Goal: Task Accomplishment & Management: Use online tool/utility

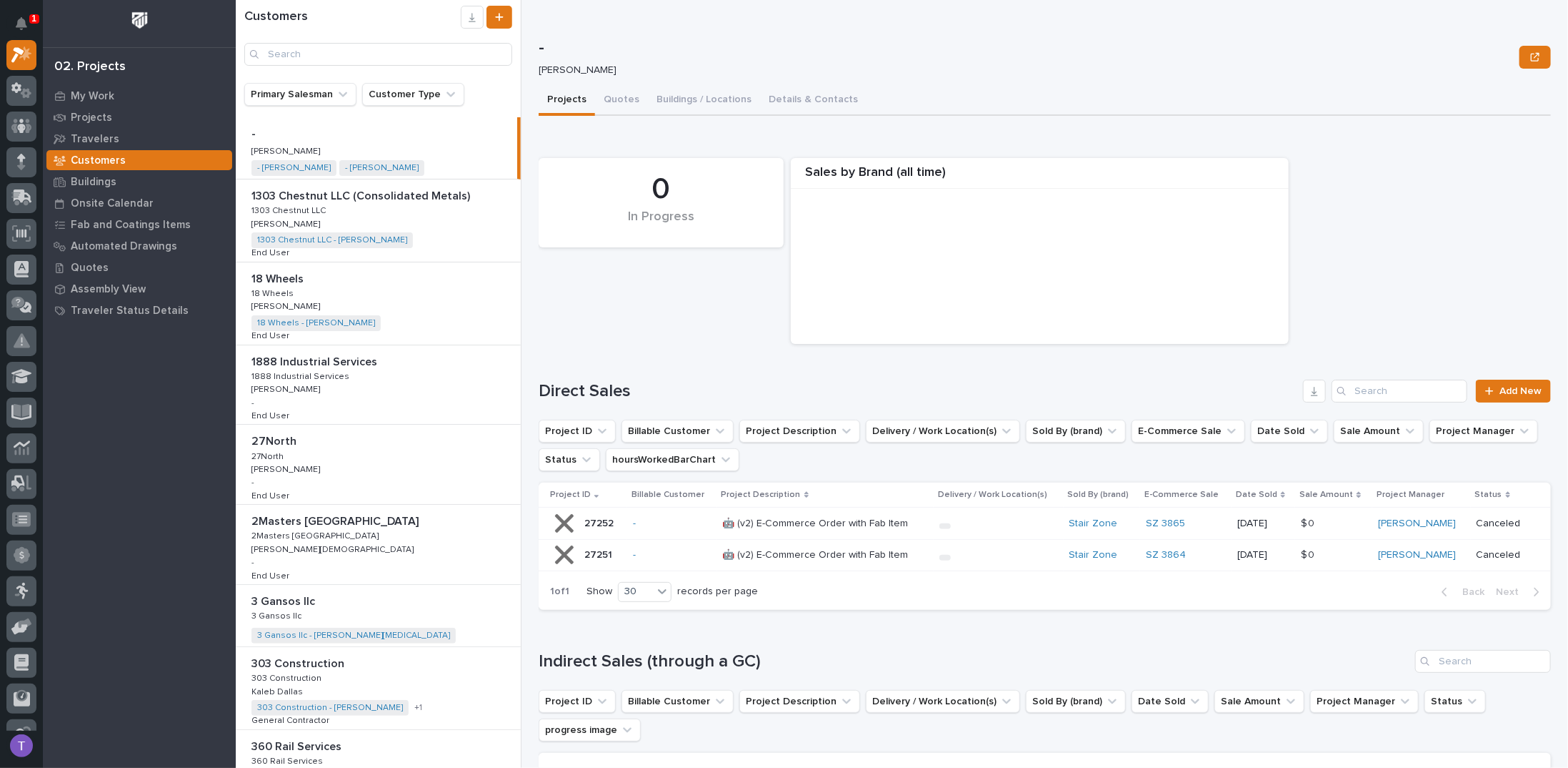
scroll to position [166, 0]
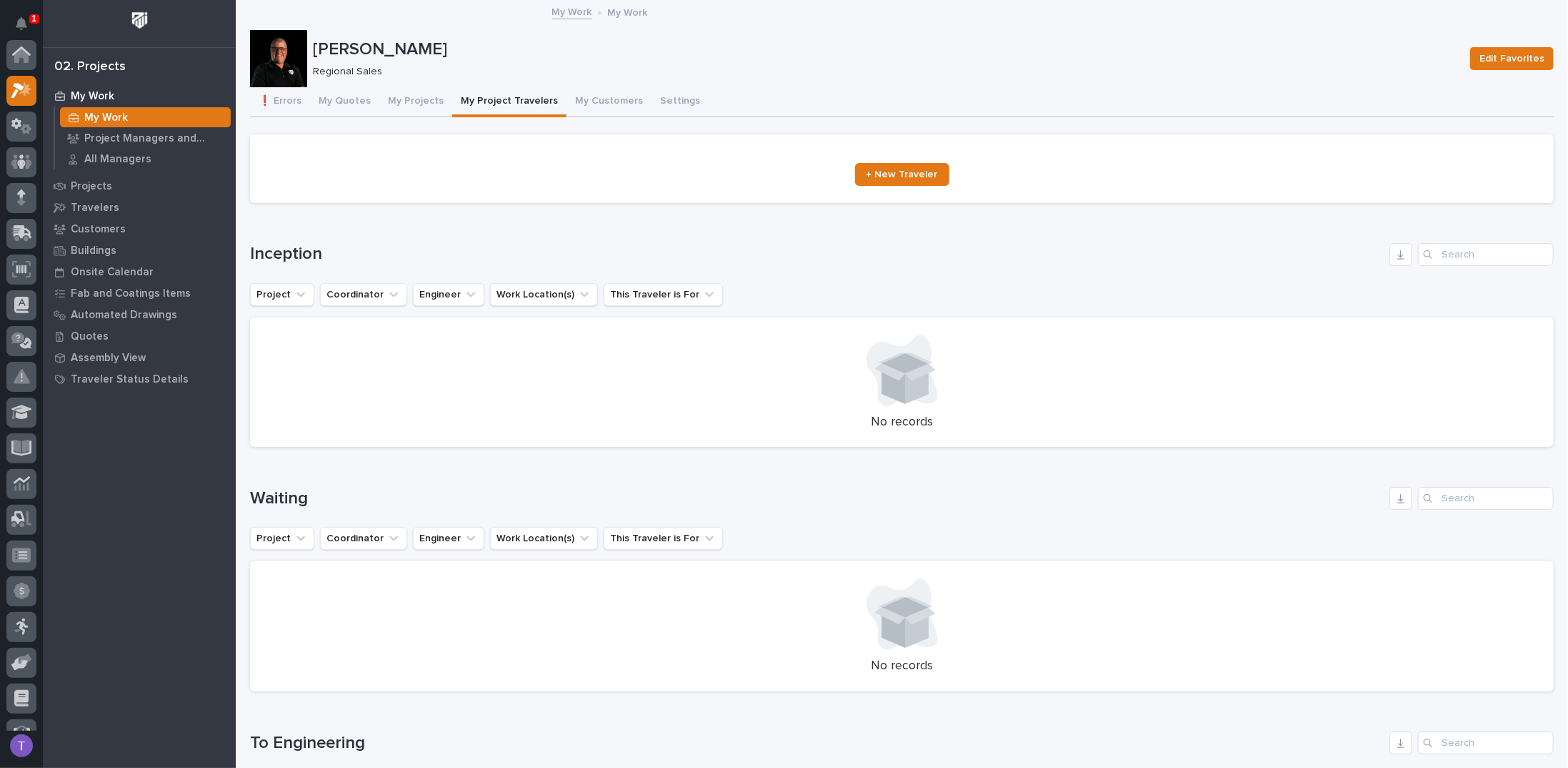
scroll to position [35, 0]
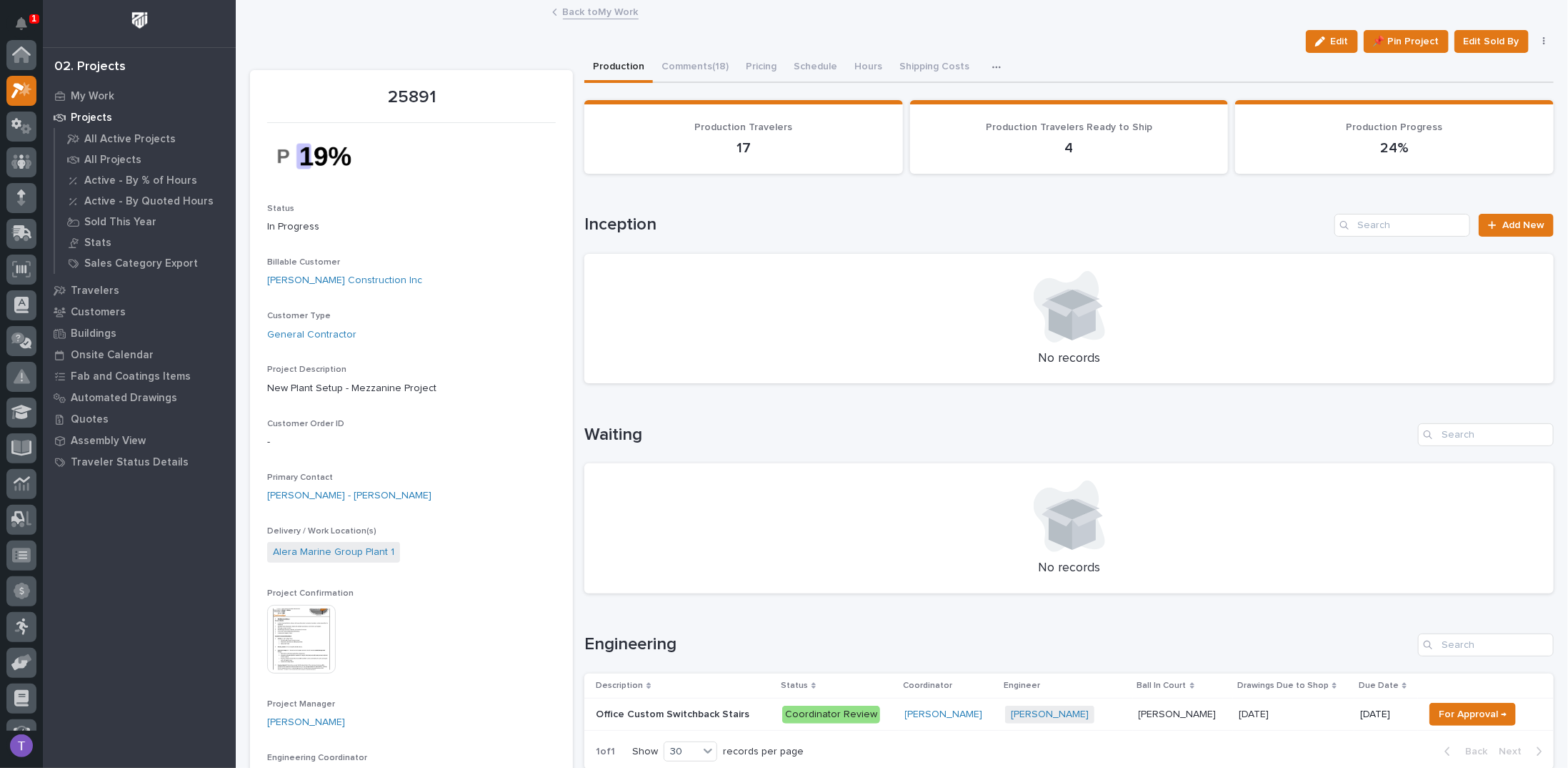
scroll to position [35, 0]
click at [570, 9] on link "Back to My Work" at bounding box center [601, 11] width 76 height 16
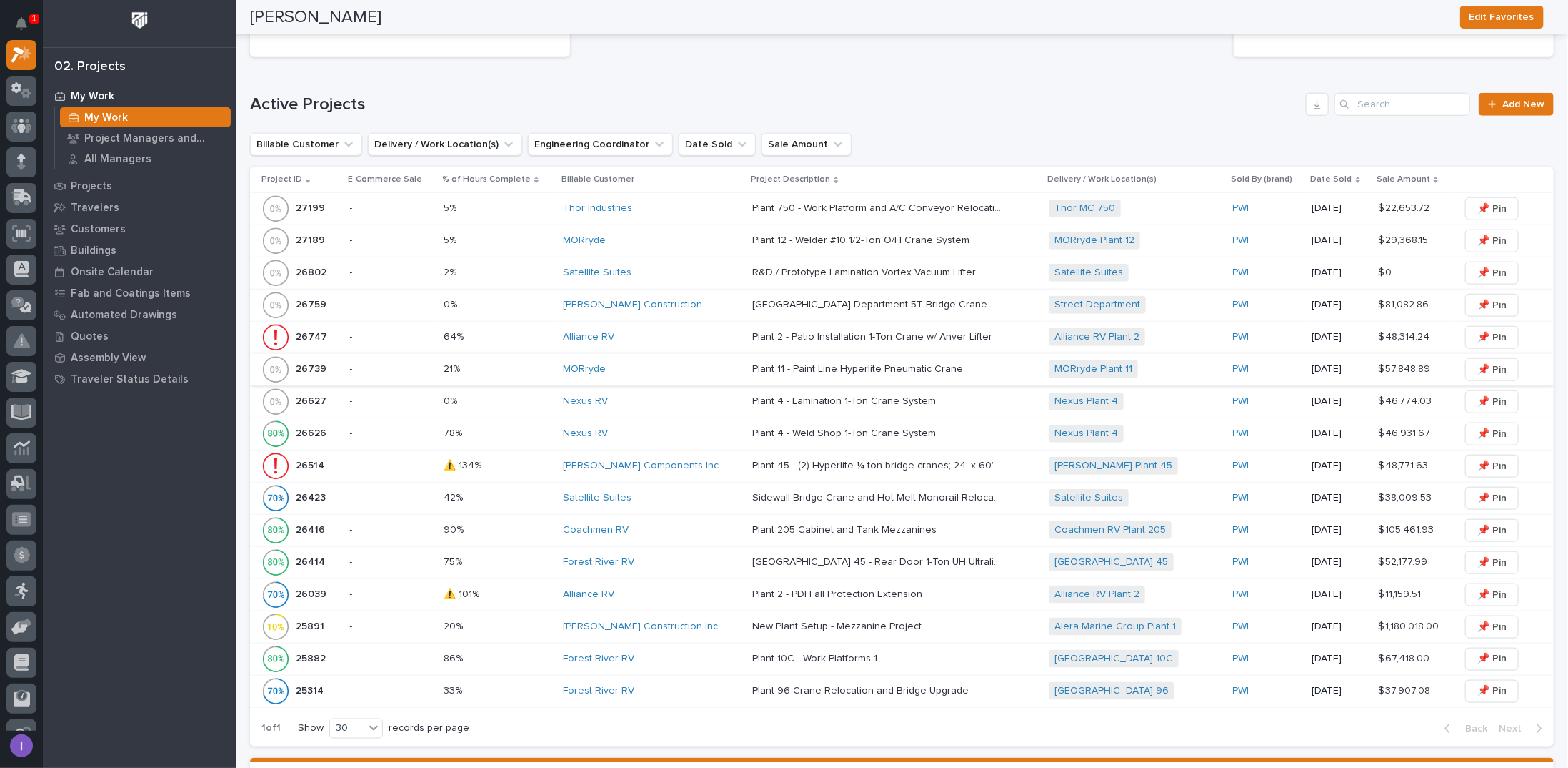
scroll to position [858, 0]
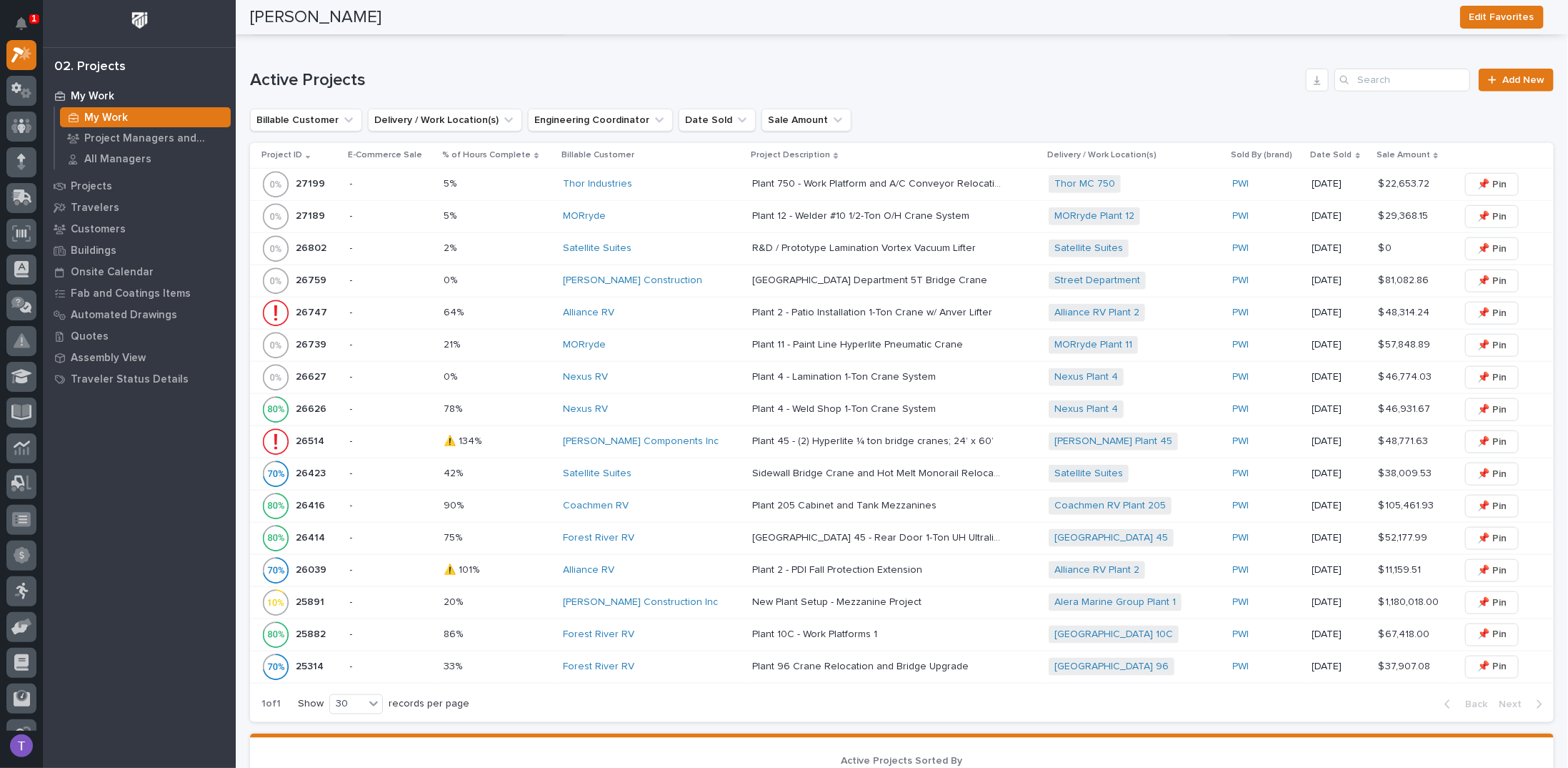
click at [307, 593] on p "25891" at bounding box center [311, 601] width 31 height 15
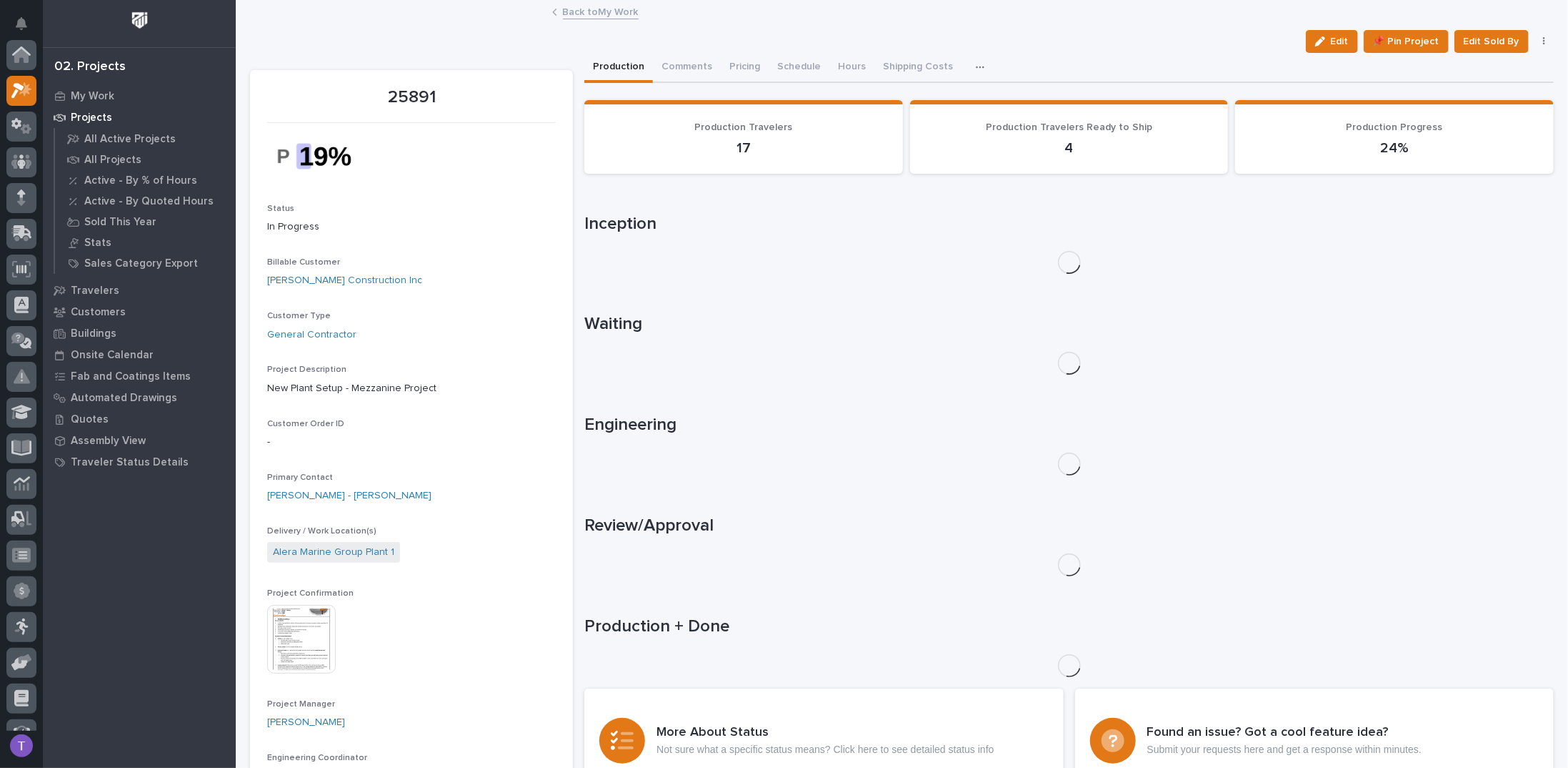
scroll to position [35, 0]
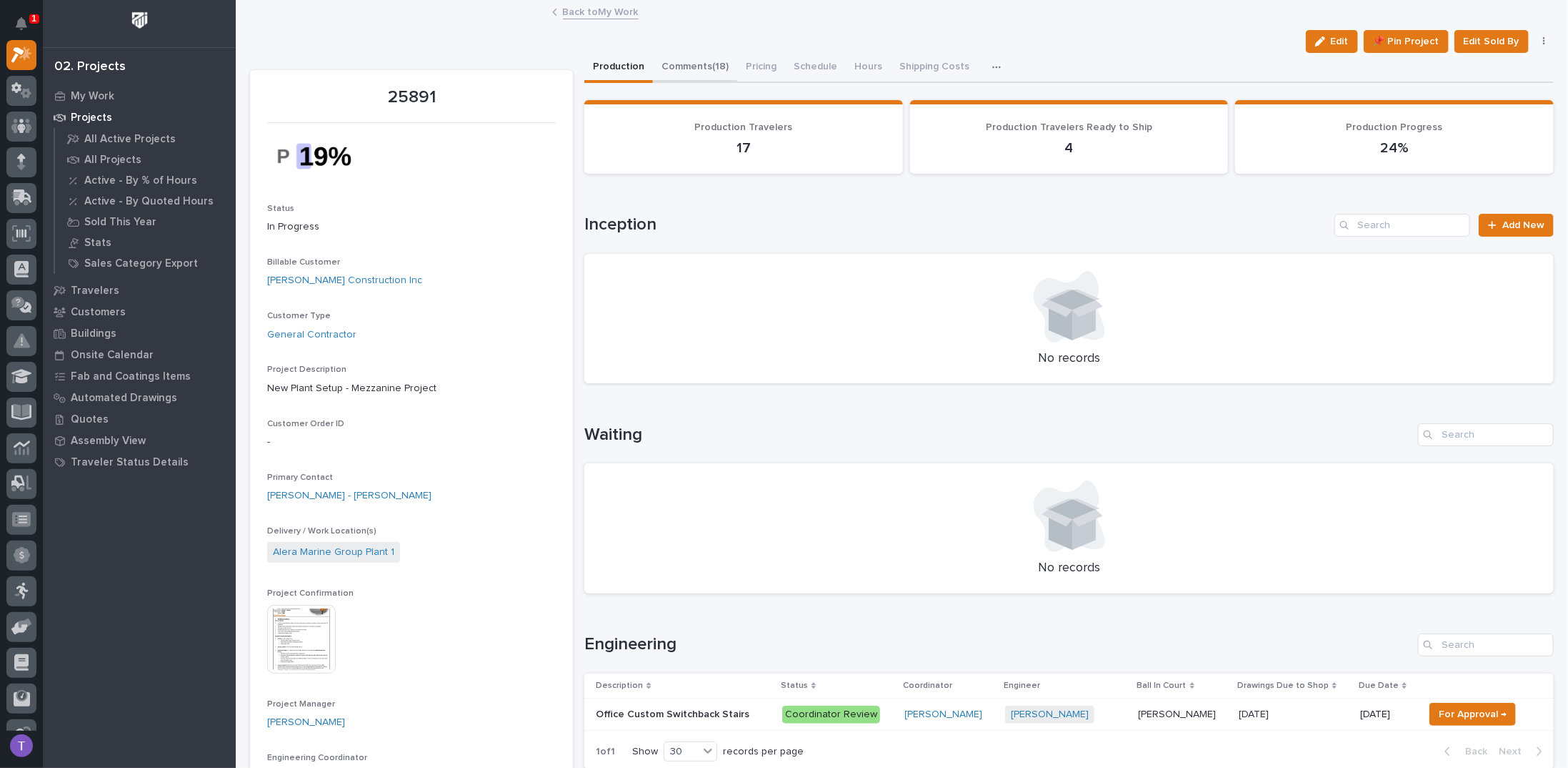
click at [682, 63] on button "Comments (18)" at bounding box center [695, 68] width 84 height 30
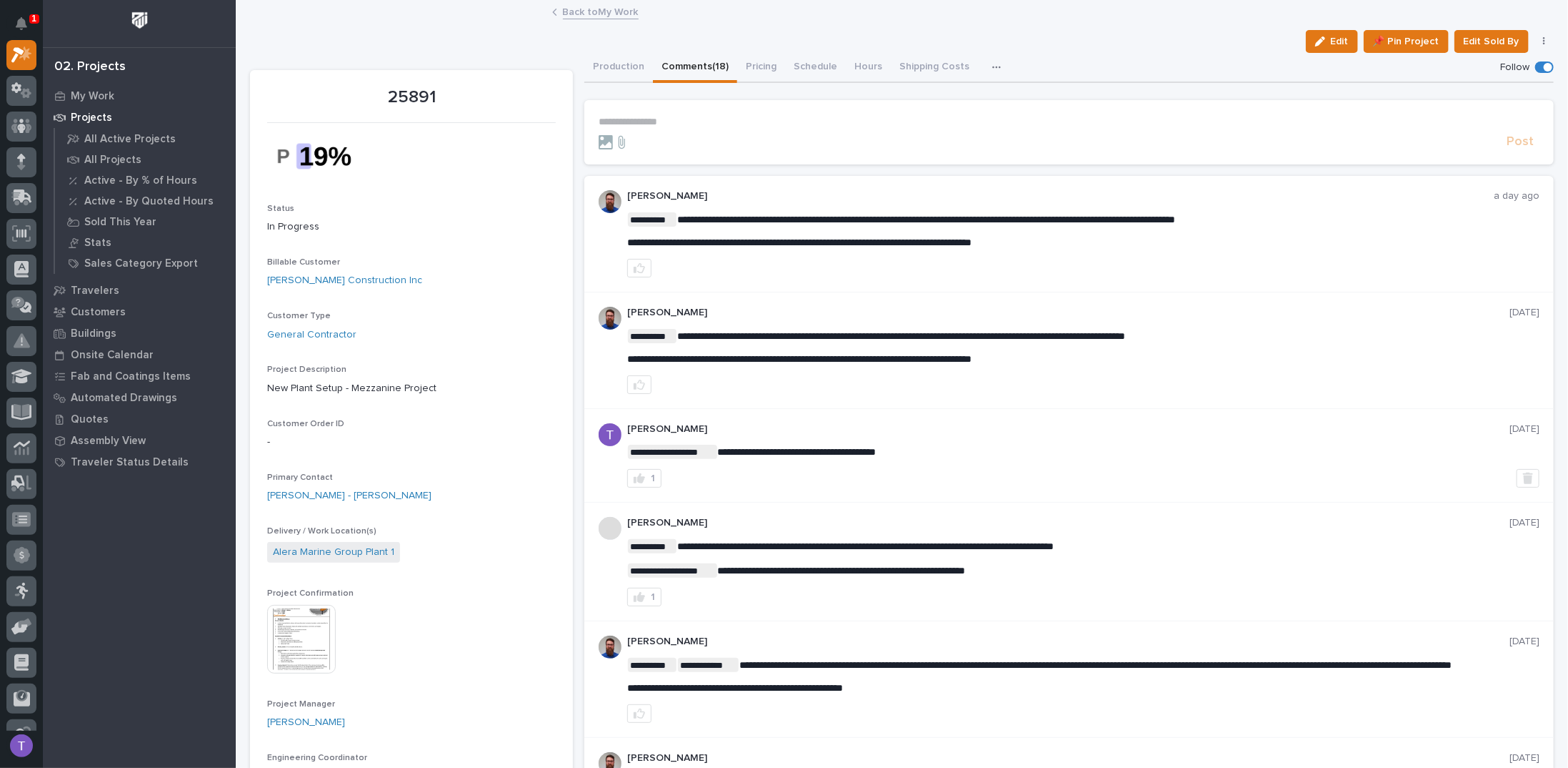
click at [655, 117] on p "**********" at bounding box center [1069, 122] width 941 height 12
click at [575, 7] on link "Back to My Work" at bounding box center [601, 11] width 76 height 16
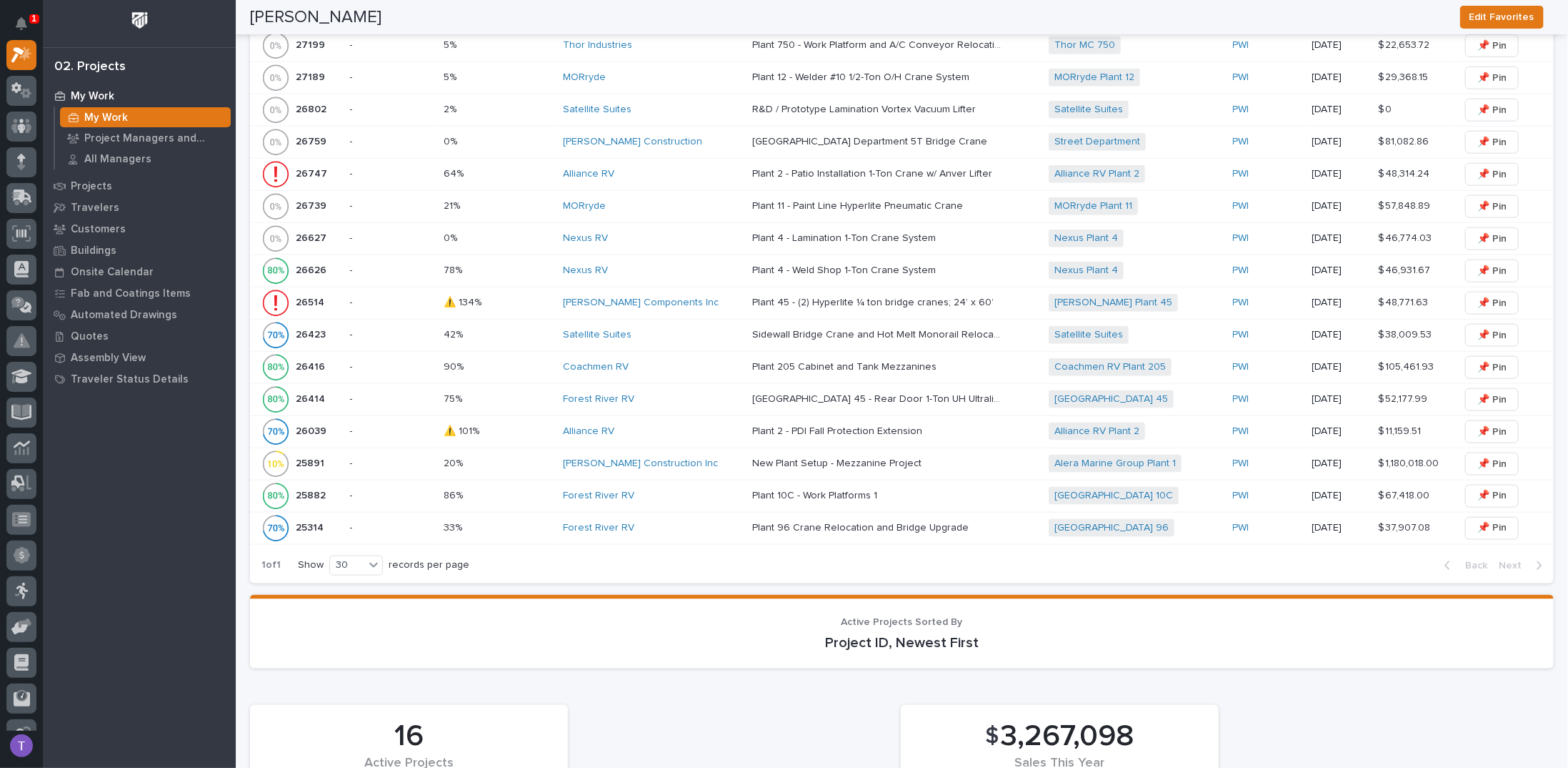
scroll to position [1001, 0]
click at [312, 451] on p "25891" at bounding box center [311, 458] width 31 height 15
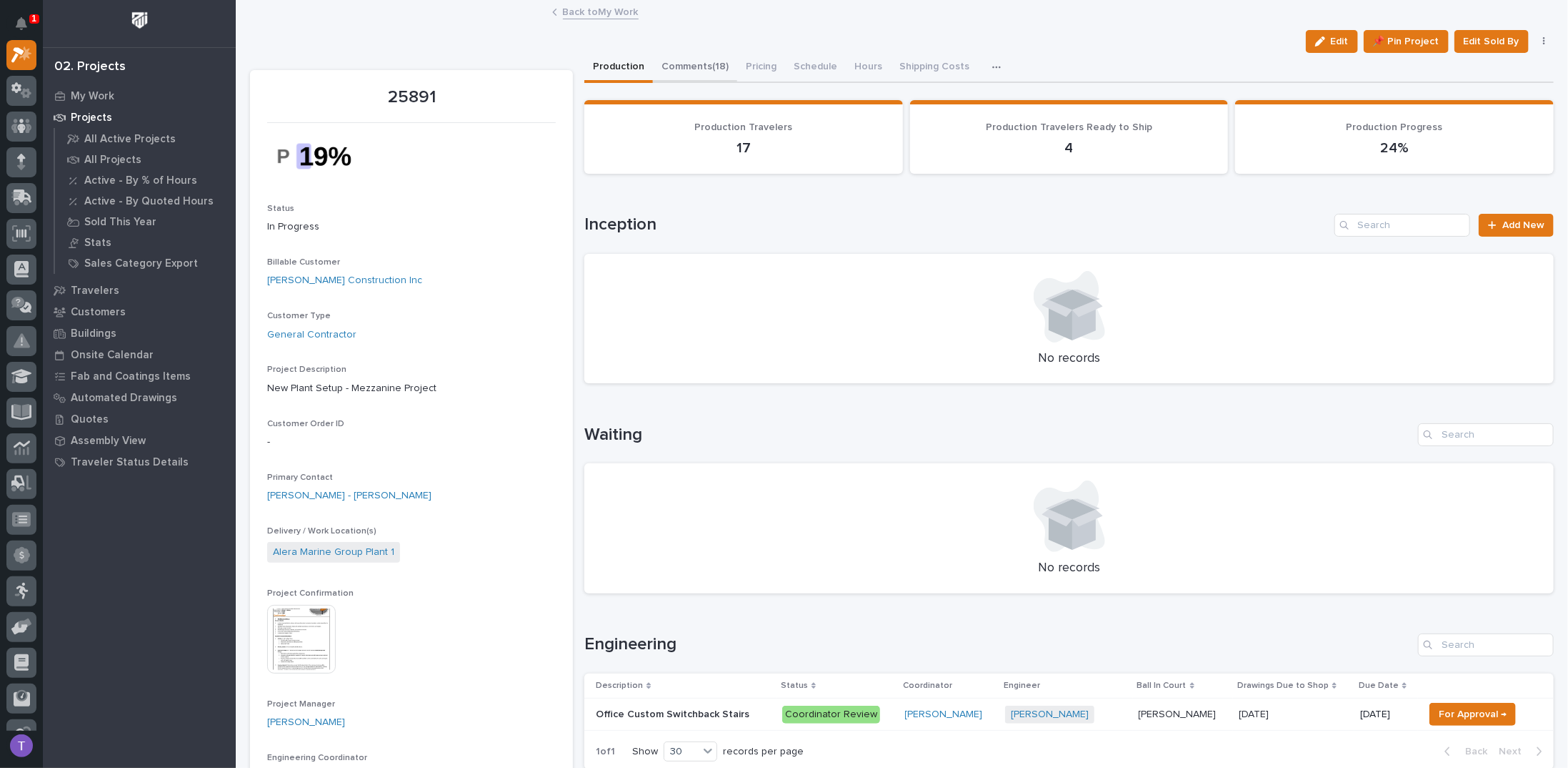
click at [686, 63] on button "Comments (18)" at bounding box center [695, 68] width 84 height 30
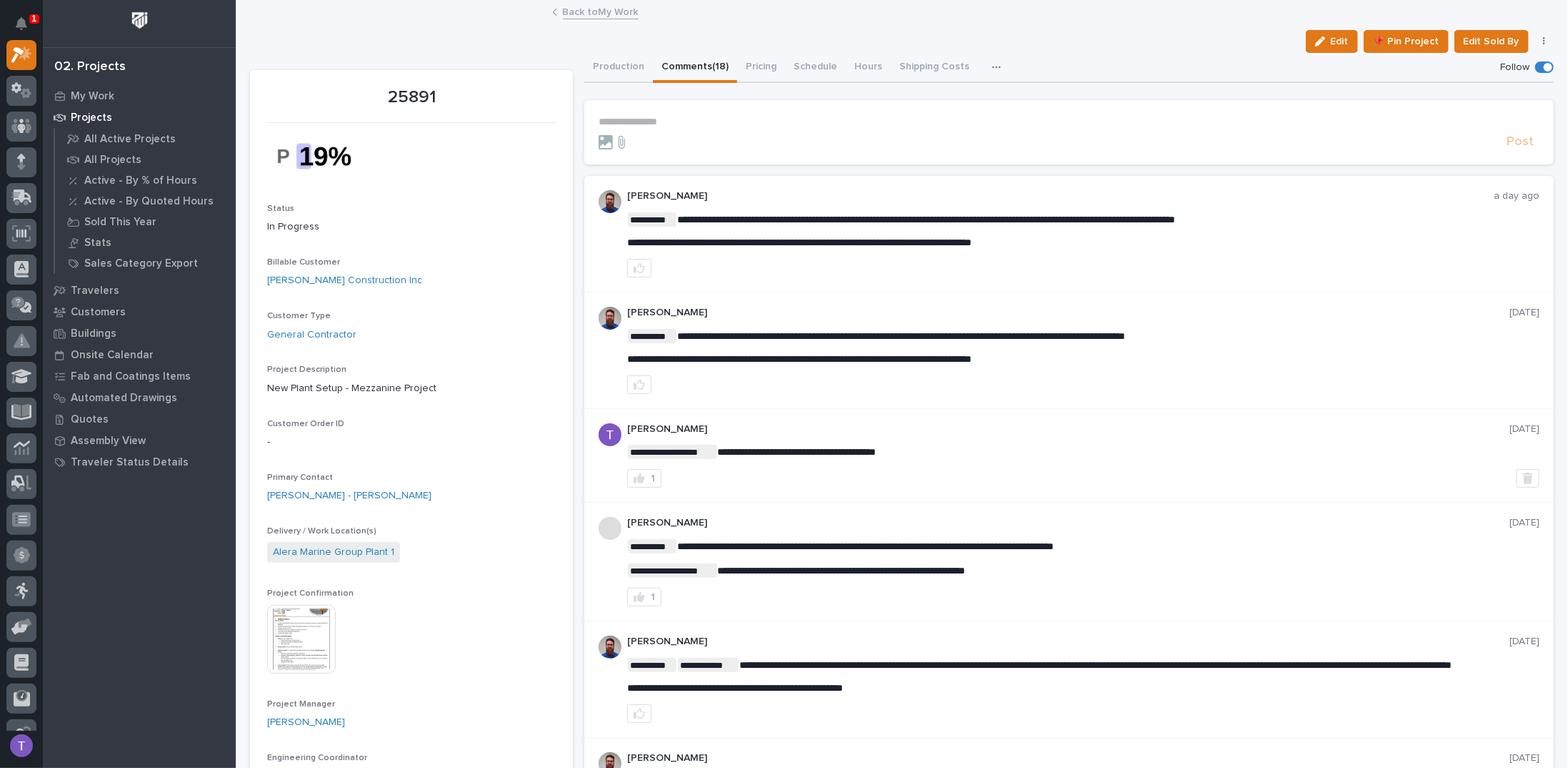
click at [651, 119] on p "**********" at bounding box center [1069, 122] width 941 height 12
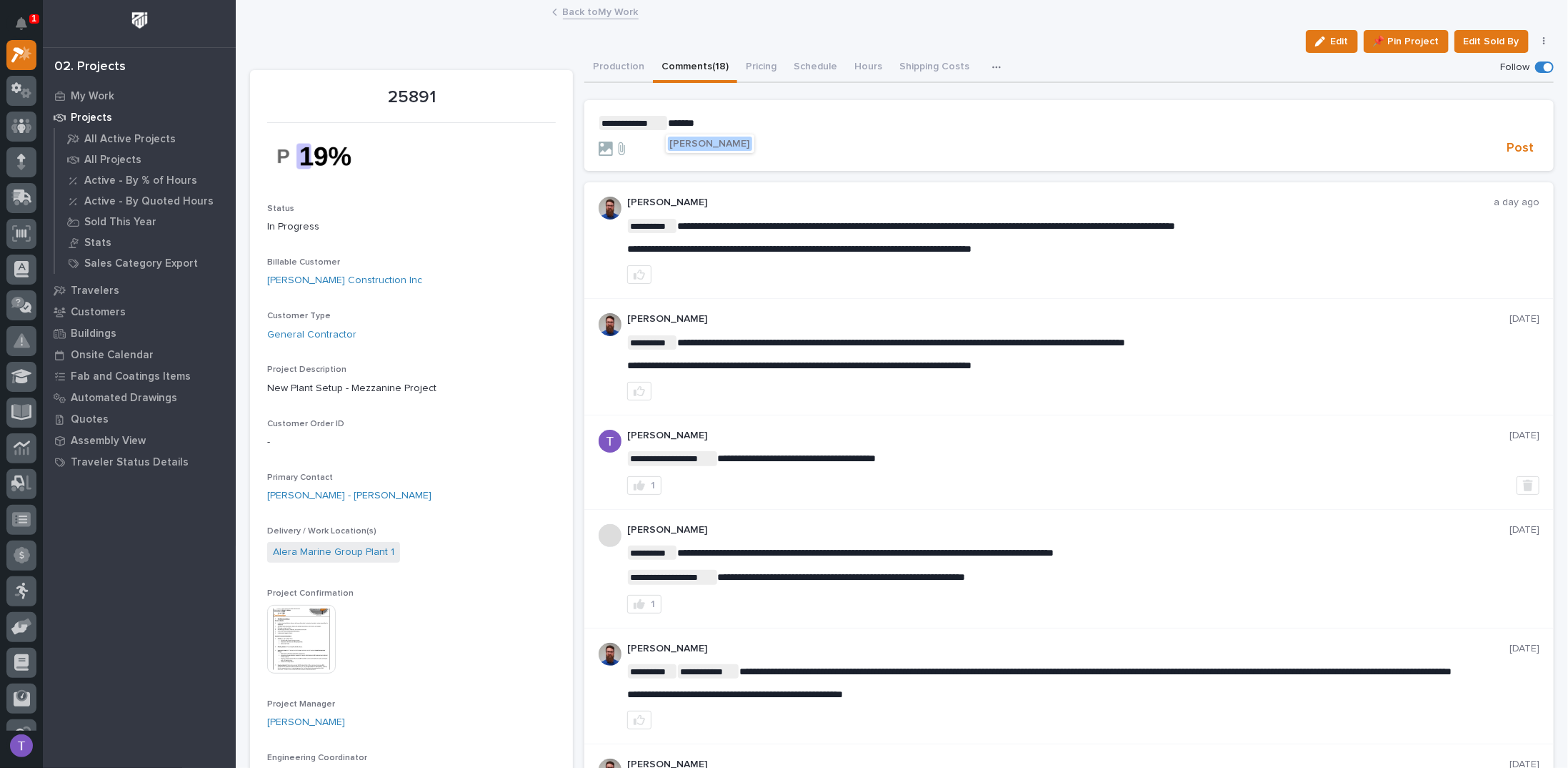
click at [709, 143] on span "Weston Hochstetler" at bounding box center [710, 143] width 80 height 10
click at [791, 121] on p "**********" at bounding box center [1069, 123] width 941 height 14
click at [726, 120] on p "**********" at bounding box center [1069, 123] width 941 height 14
click at [875, 121] on span "**********" at bounding box center [898, 123] width 280 height 10
click at [1512, 147] on span "Post" at bounding box center [1520, 148] width 27 height 16
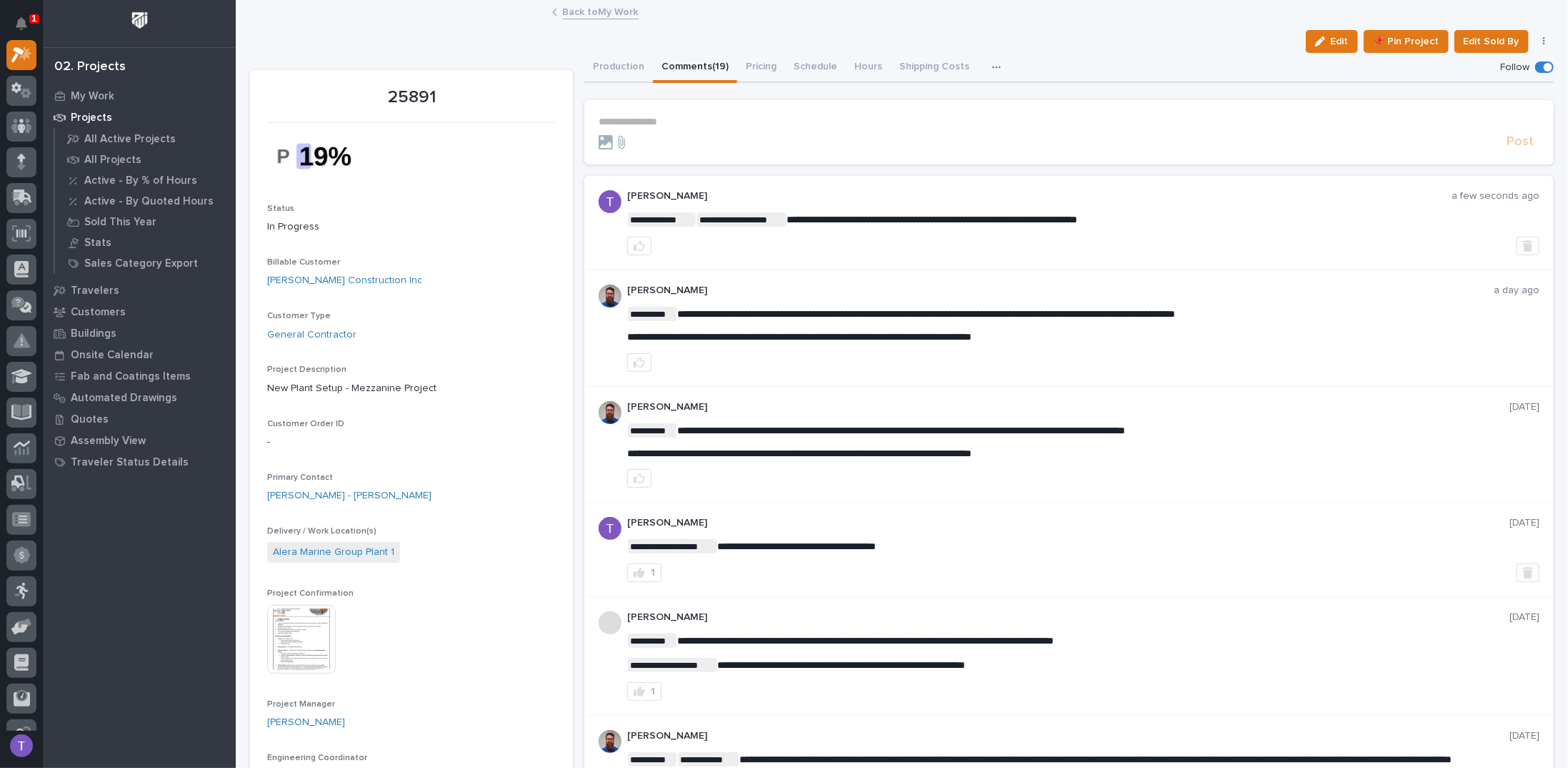
click at [564, 9] on link "Back to My Work" at bounding box center [601, 11] width 76 height 16
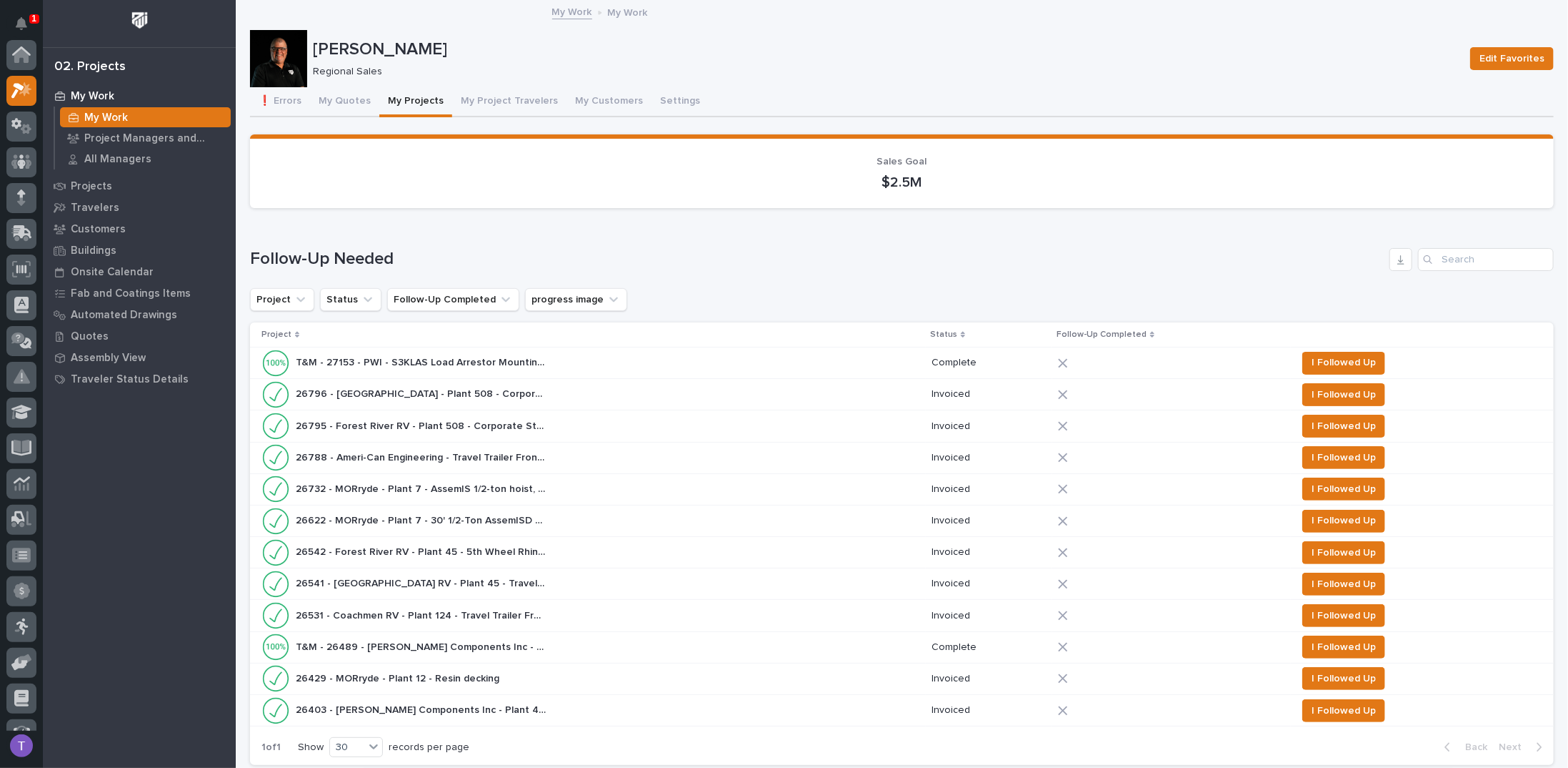
scroll to position [35, 0]
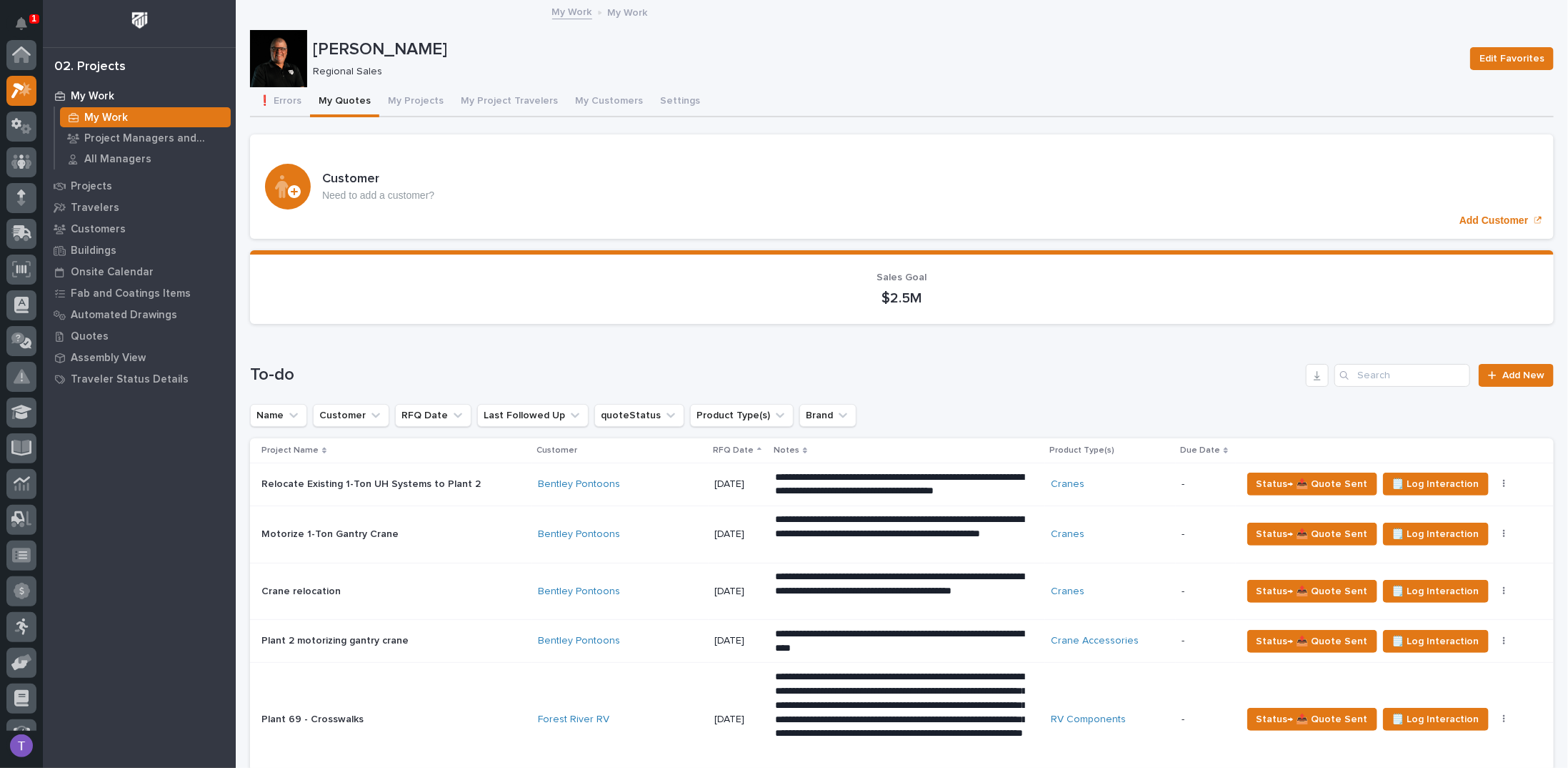
scroll to position [35, 0]
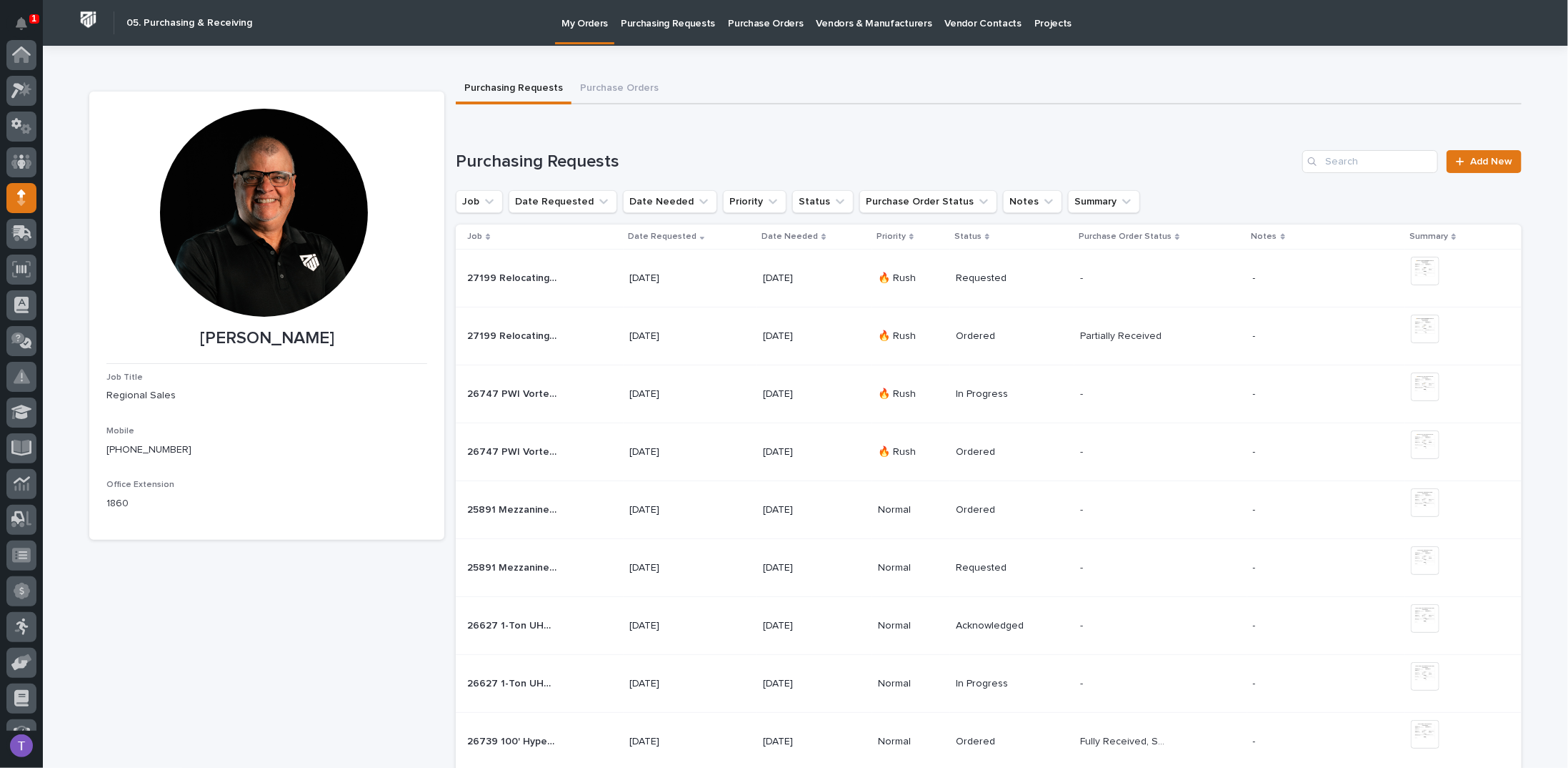
scroll to position [143, 0]
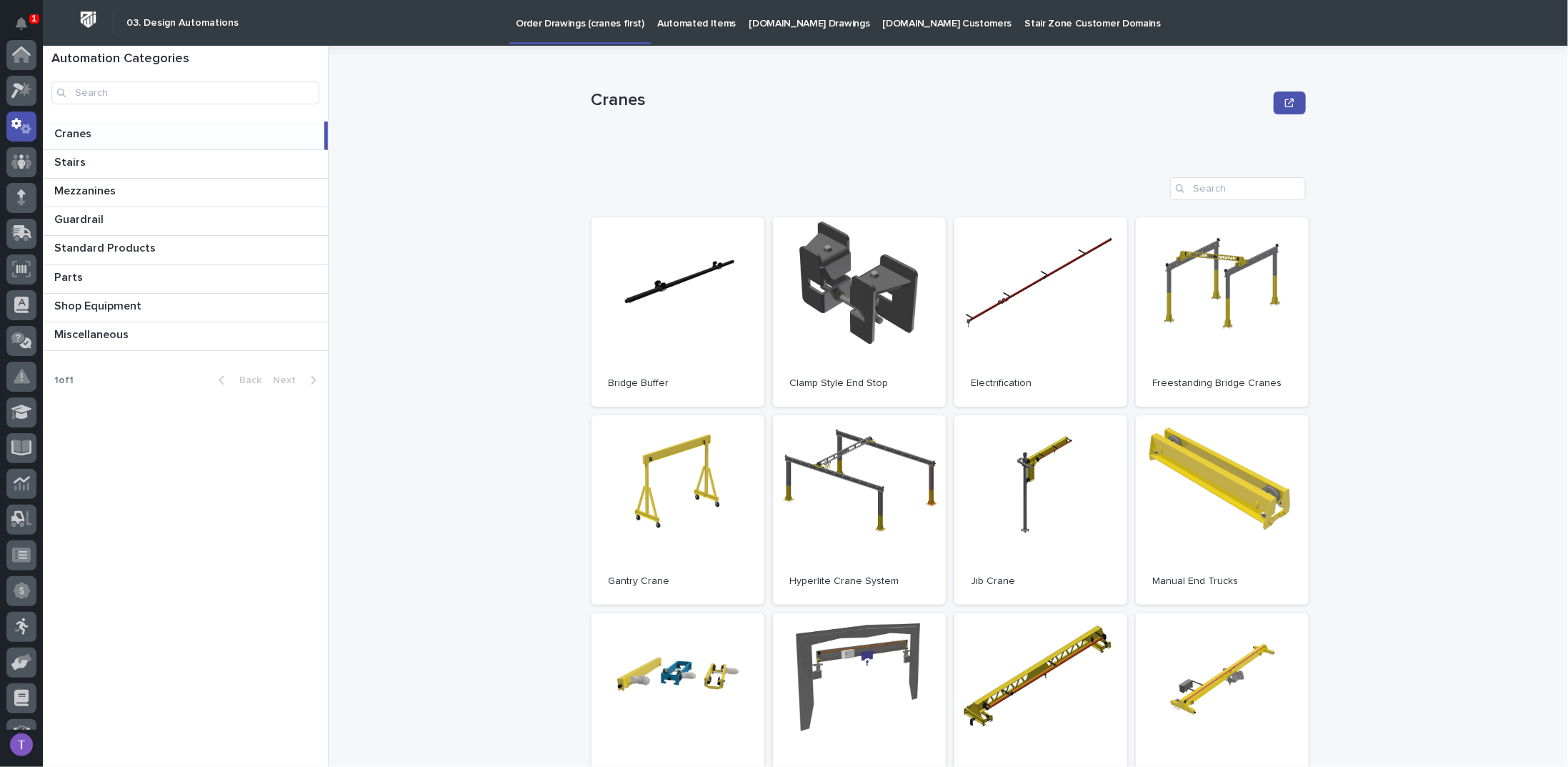
scroll to position [72, 0]
click at [848, 457] on link "Open" at bounding box center [860, 510] width 173 height 189
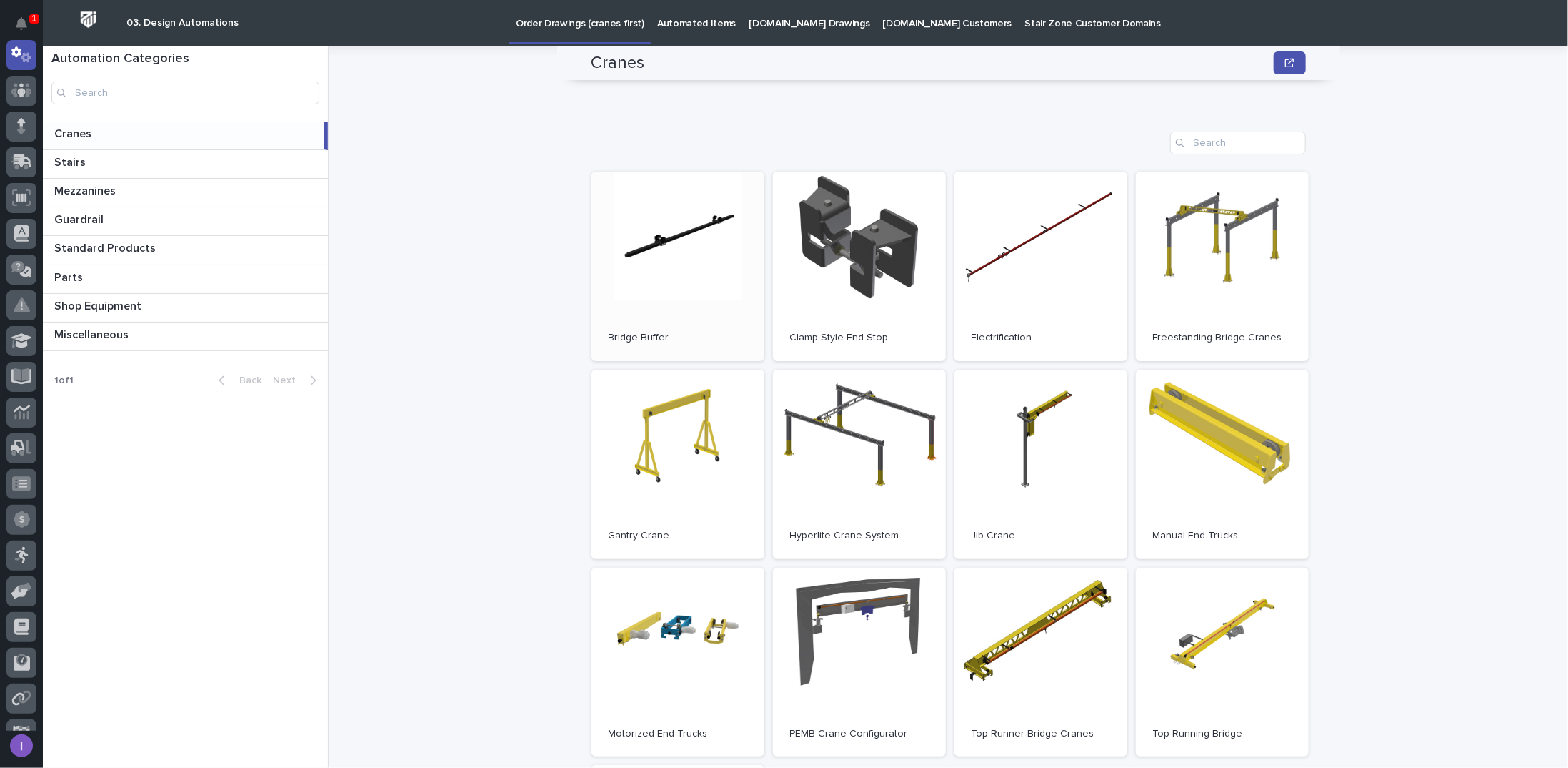
scroll to position [0, 0]
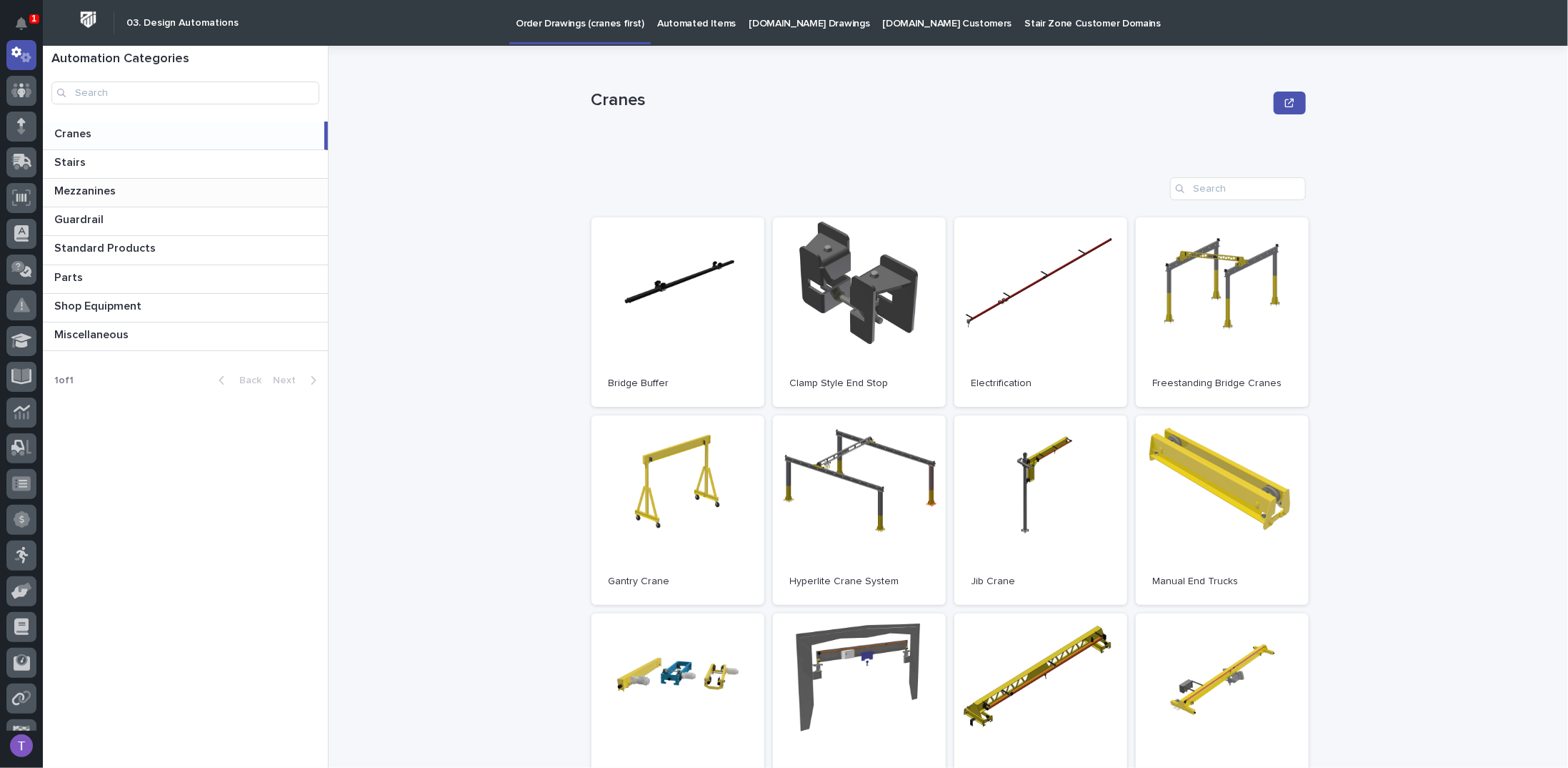
click at [89, 185] on p "Mezzanines" at bounding box center [86, 190] width 64 height 16
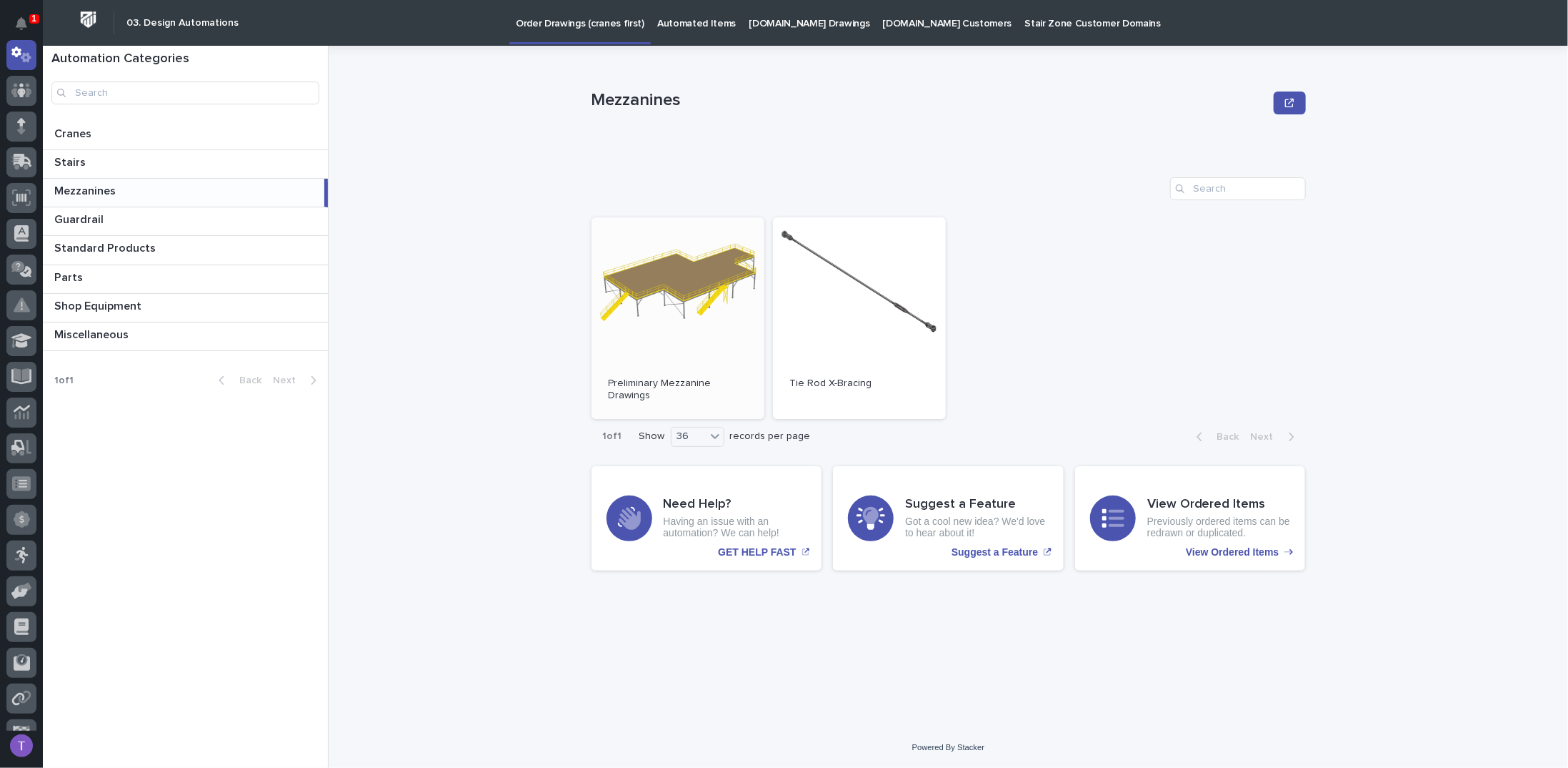
click at [678, 280] on link "Open" at bounding box center [678, 318] width 173 height 202
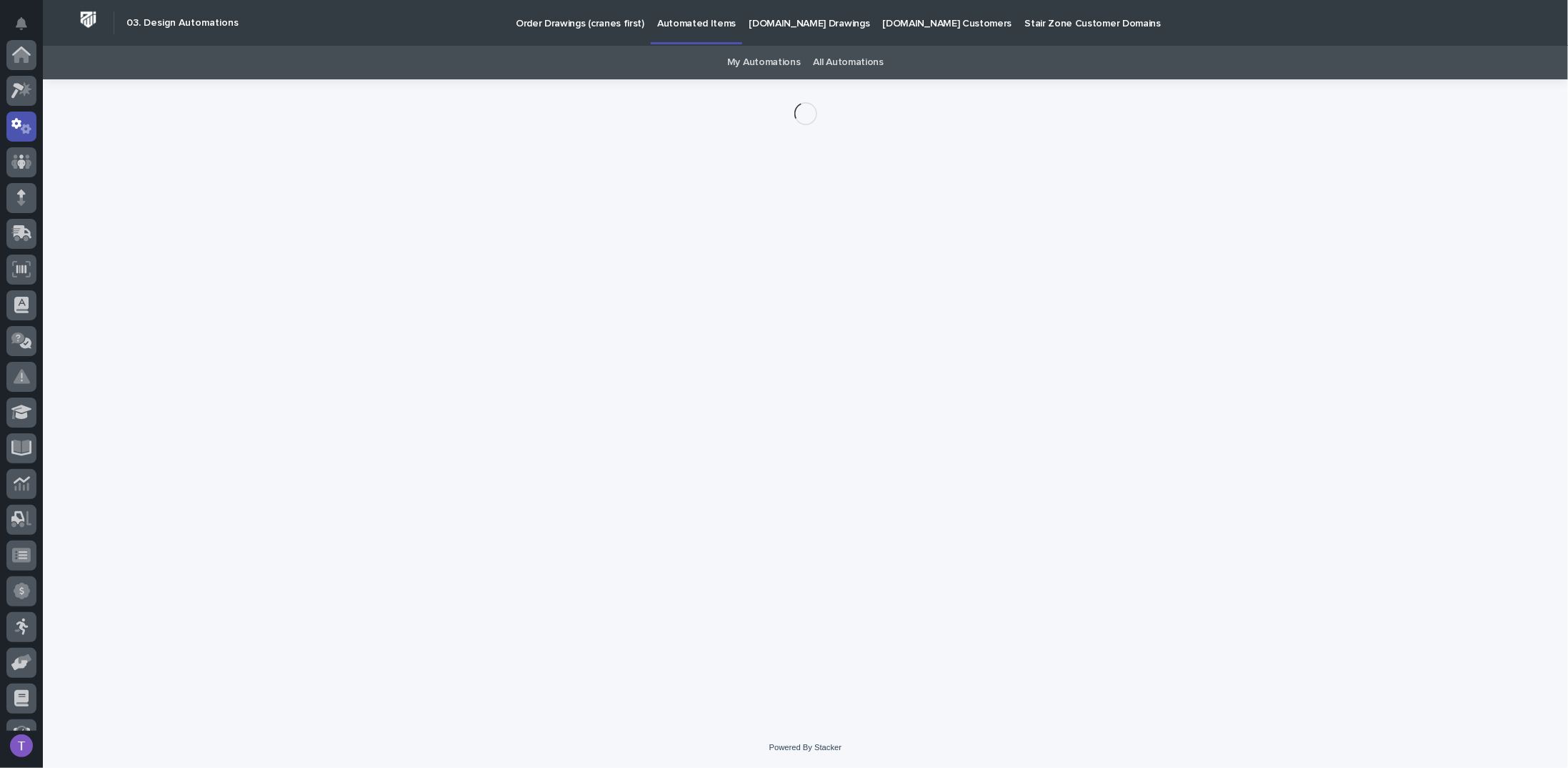
scroll to position [72, 0]
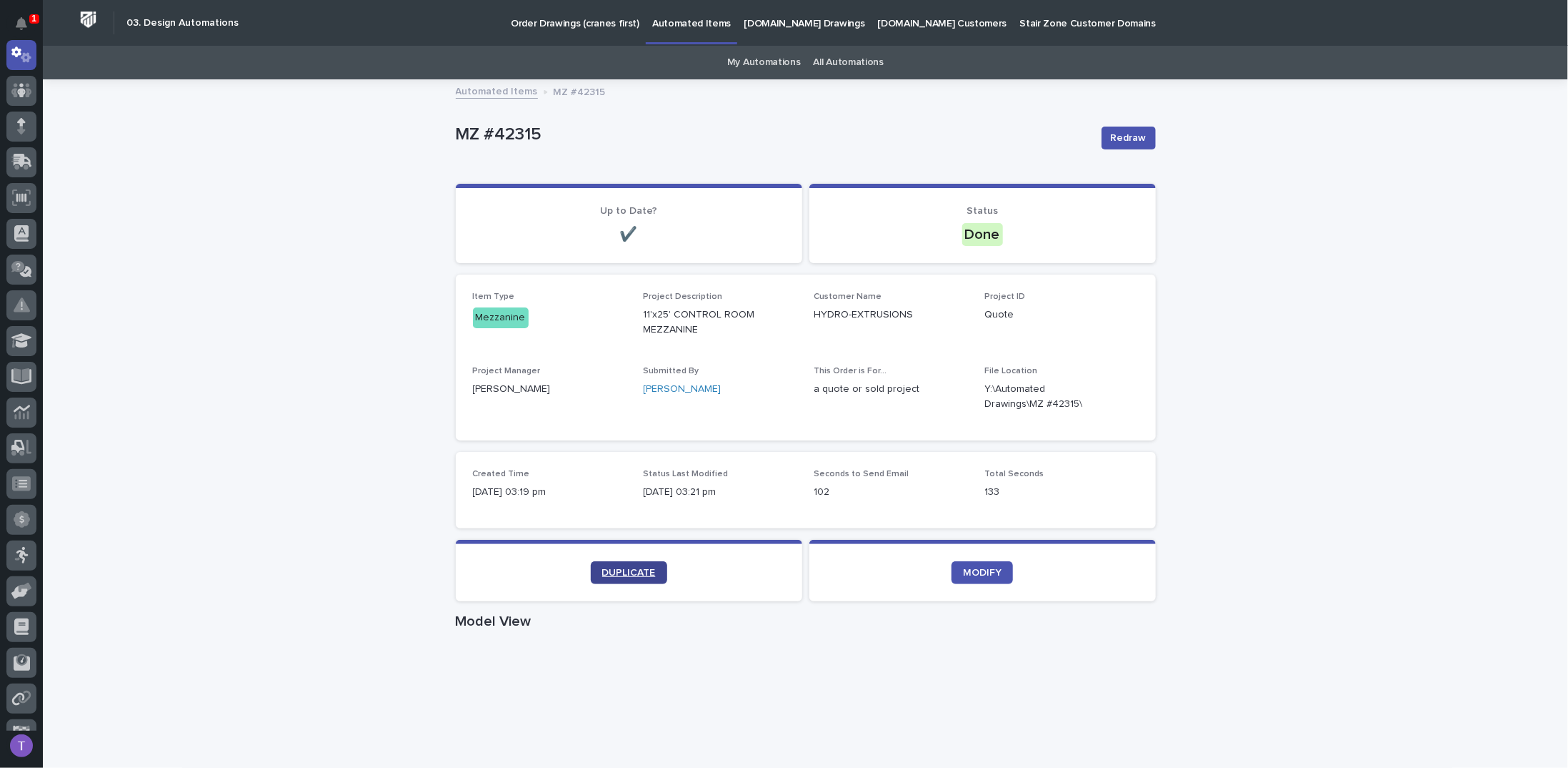
click at [622, 568] on span "DUPLICATE" at bounding box center [628, 573] width 54 height 10
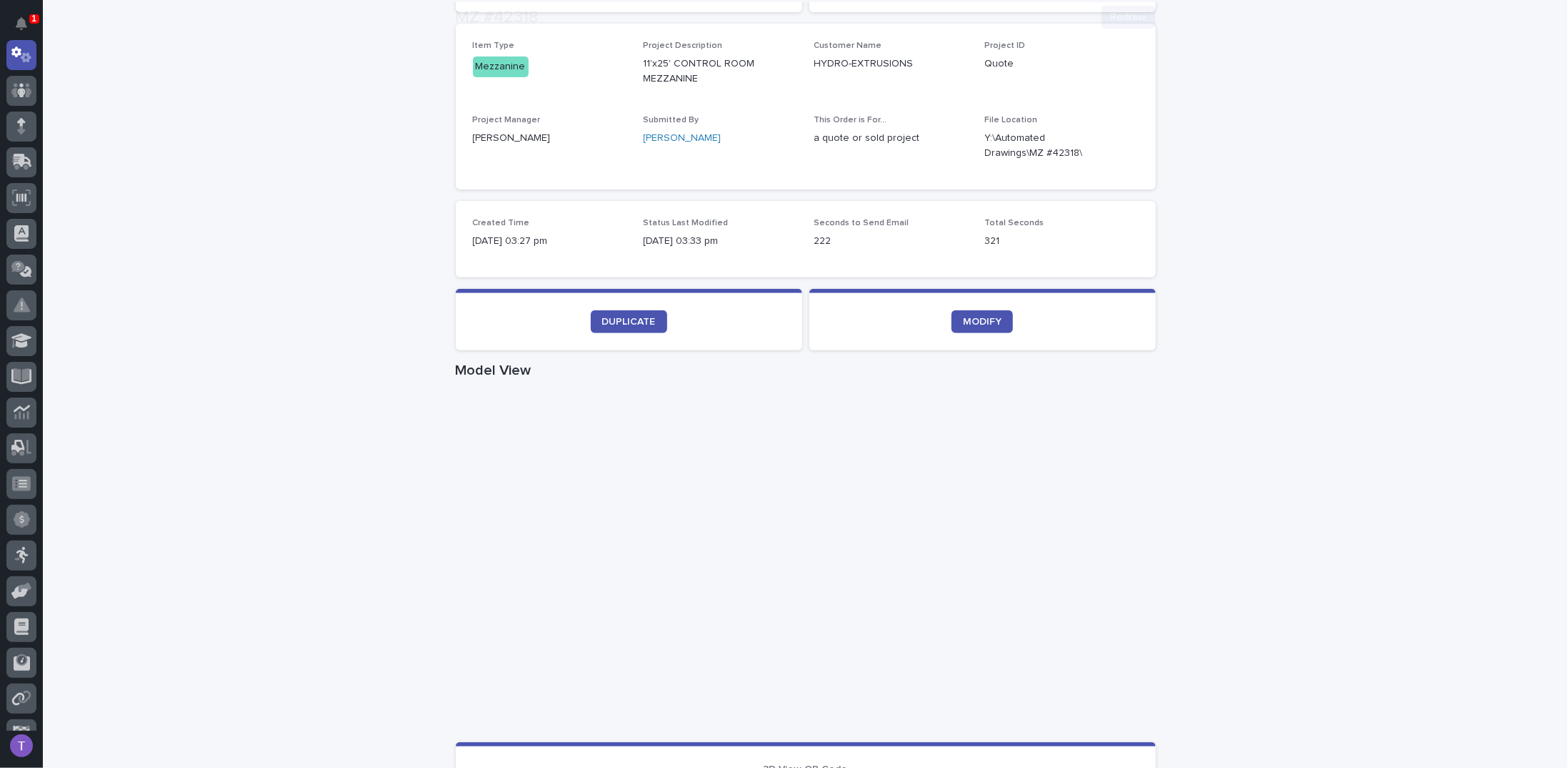
scroll to position [358, 0]
